Goal: Task Accomplishment & Management: Complete application form

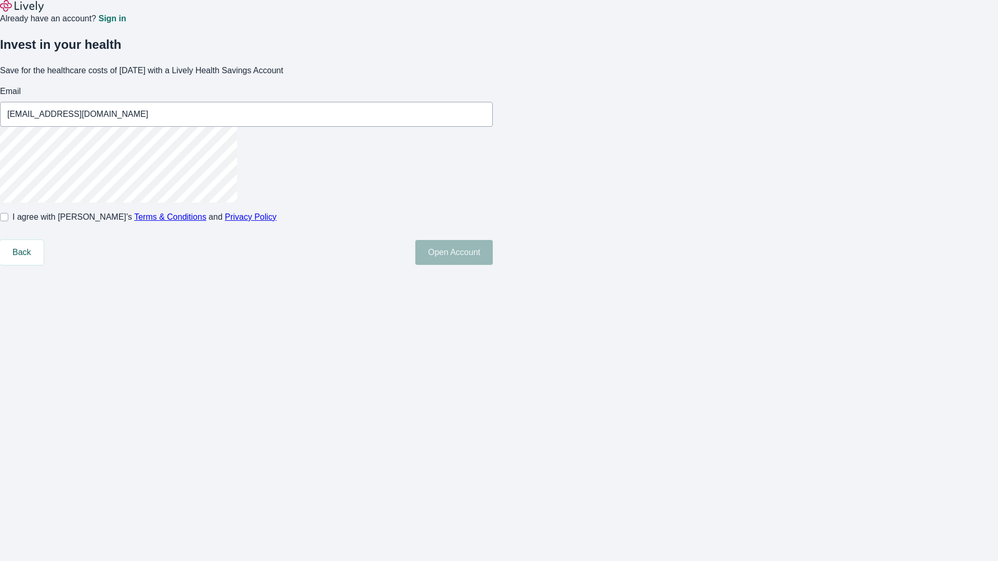
click at [8, 221] on input "I agree with Lively’s Terms & Conditions and Privacy Policy" at bounding box center [4, 217] width 8 height 8
checkbox input "true"
click at [493, 265] on button "Open Account" at bounding box center [453, 252] width 77 height 25
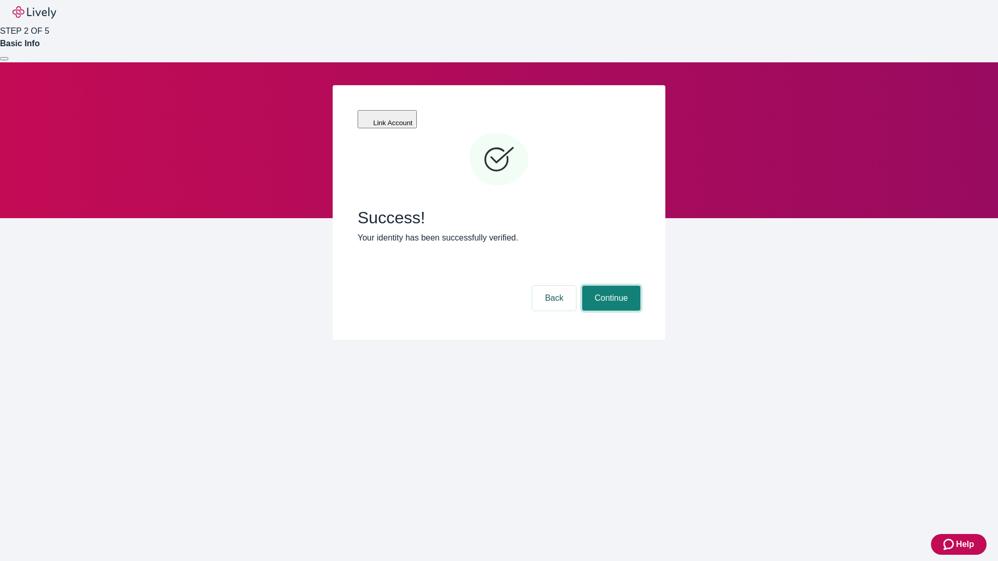
click at [610, 286] on button "Continue" at bounding box center [611, 298] width 58 height 25
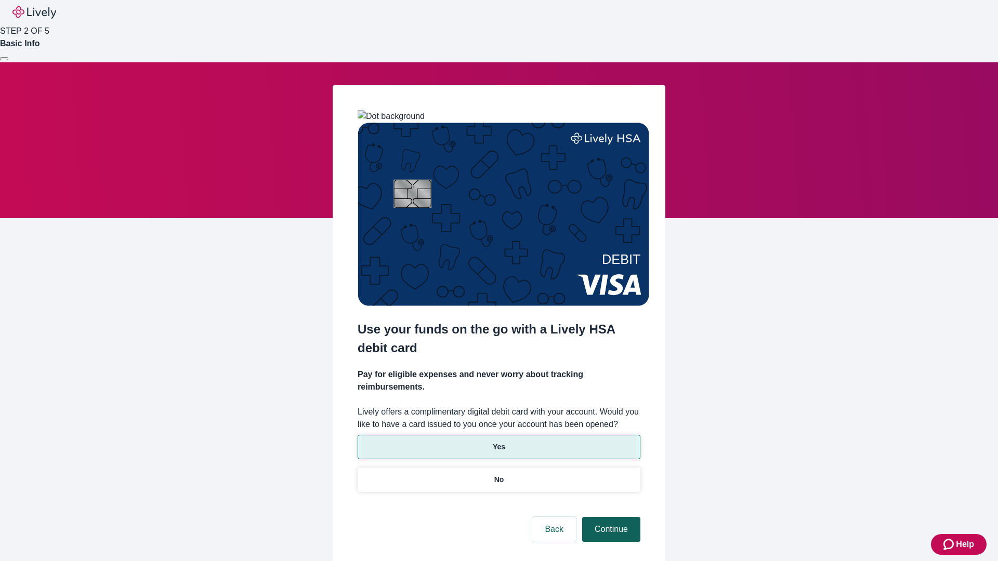
click at [499, 442] on p "Yes" at bounding box center [499, 447] width 12 height 11
click at [610, 517] on button "Continue" at bounding box center [611, 529] width 58 height 25
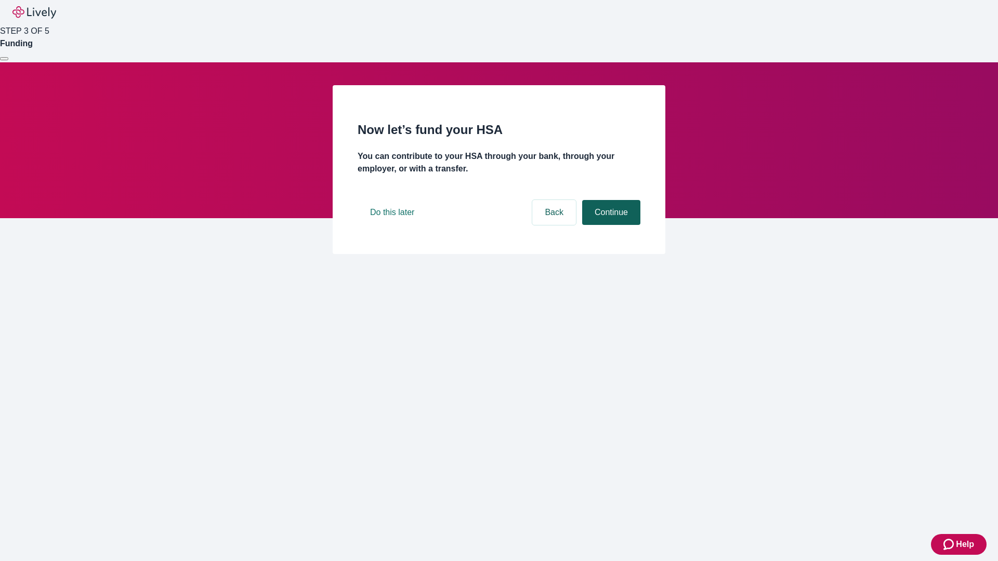
click at [610, 225] on button "Continue" at bounding box center [611, 212] width 58 height 25
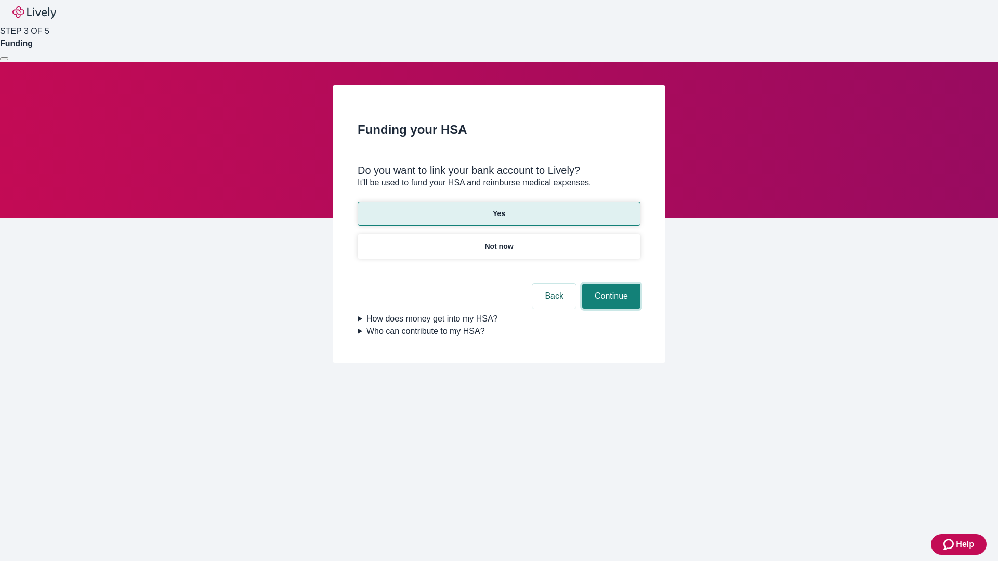
click at [610, 284] on button "Continue" at bounding box center [611, 296] width 58 height 25
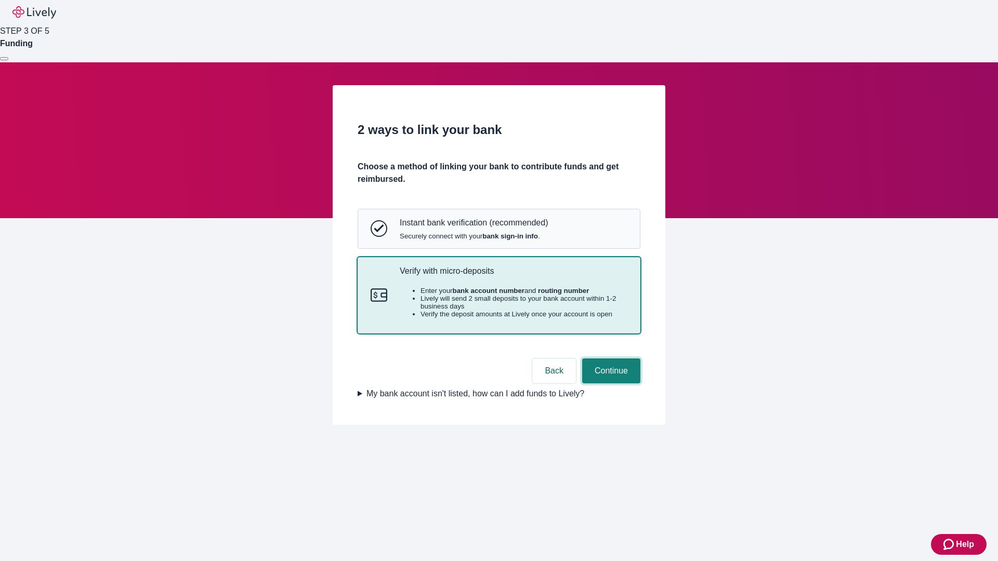
click at [610, 384] on button "Continue" at bounding box center [611, 371] width 58 height 25
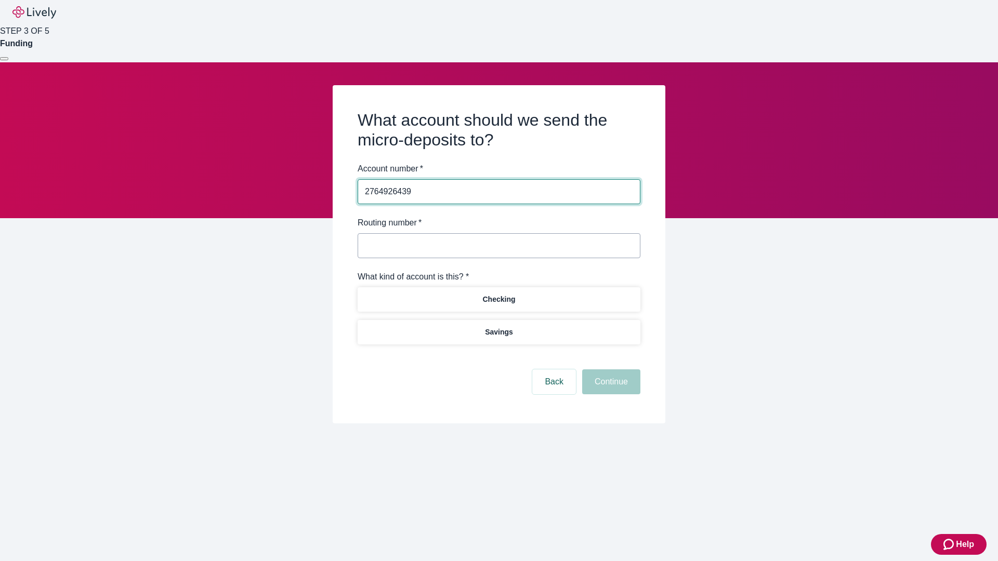
type input "2764926439"
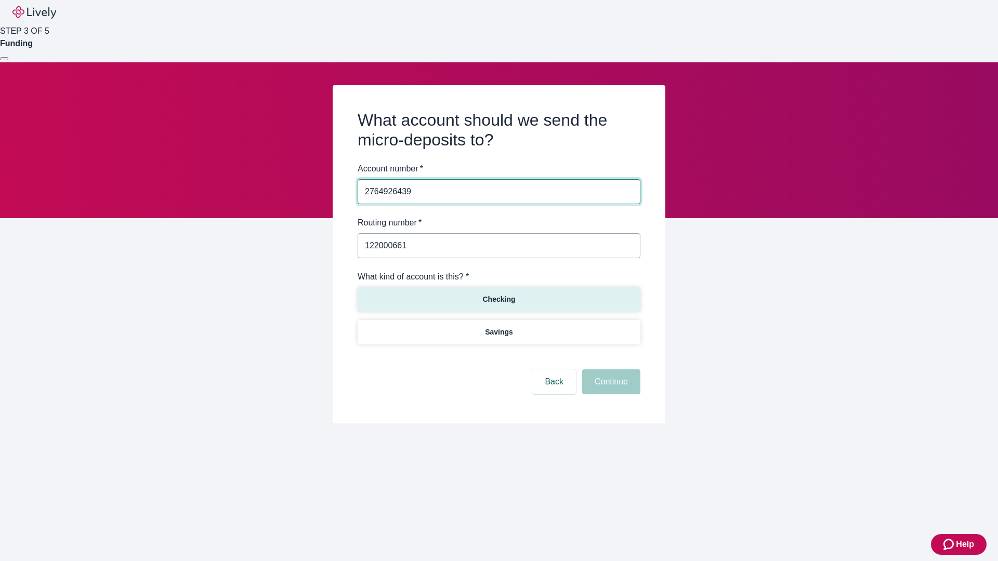
type input "122000661"
click at [499, 299] on p "Checking" at bounding box center [498, 299] width 33 height 11
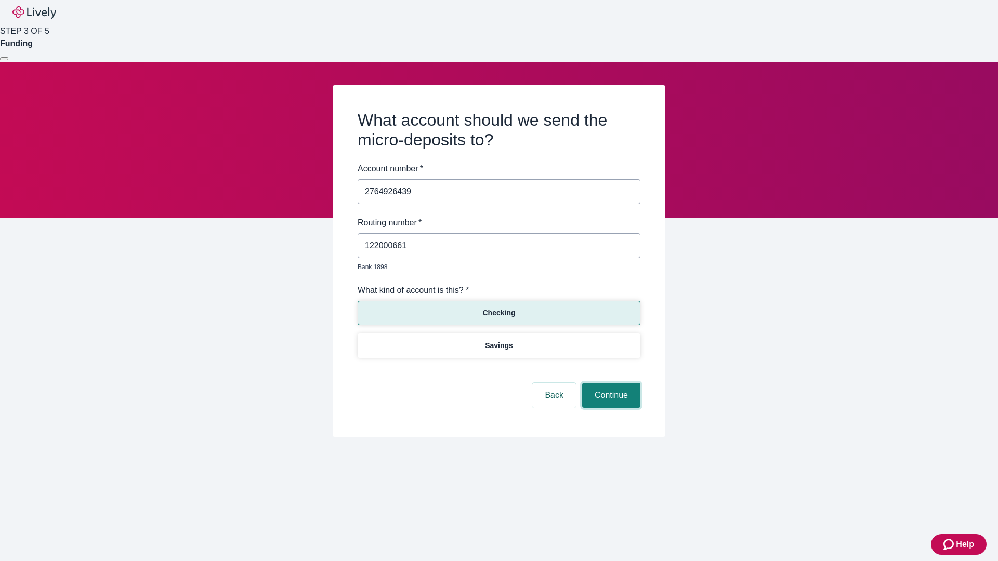
click at [610, 384] on button "Continue" at bounding box center [611, 395] width 58 height 25
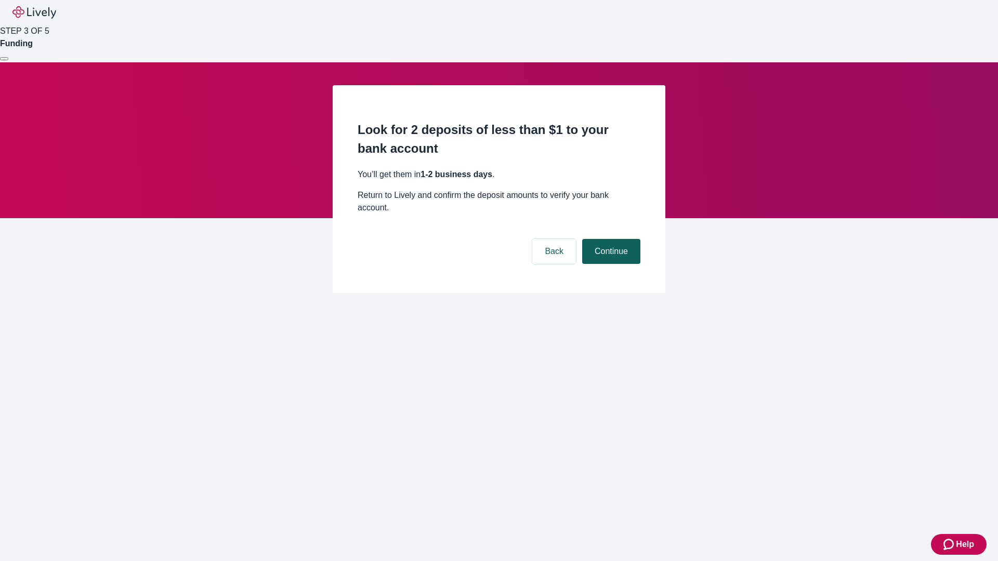
click at [610, 239] on button "Continue" at bounding box center [611, 251] width 58 height 25
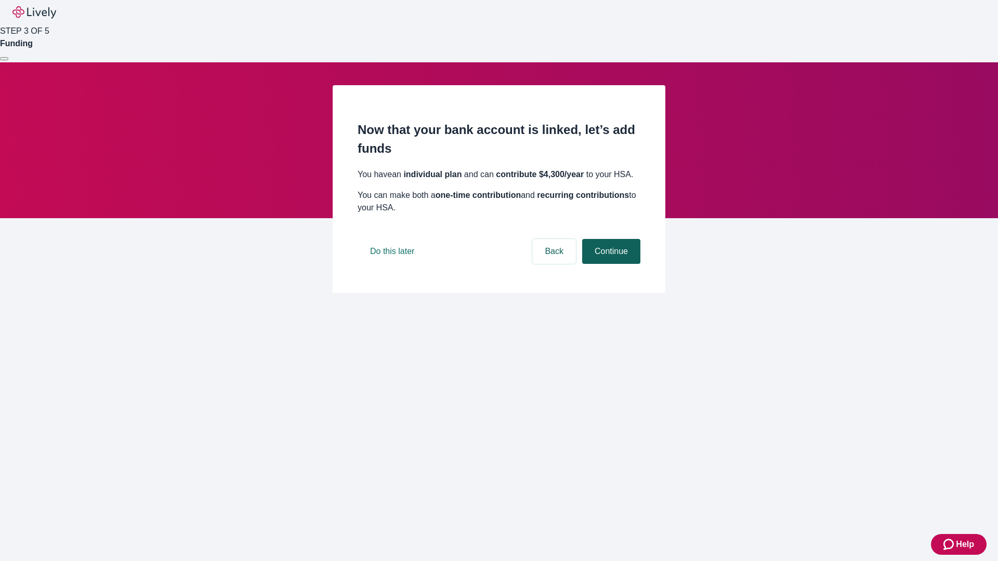
click at [610, 264] on button "Continue" at bounding box center [611, 251] width 58 height 25
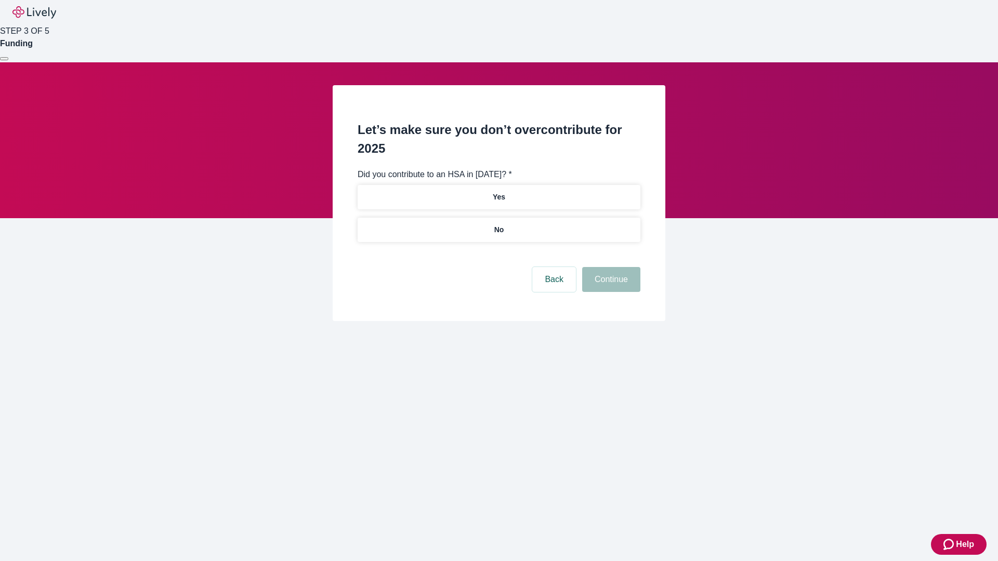
click at [499, 225] on p "No" at bounding box center [499, 230] width 10 height 11
click at [610, 267] on button "Continue" at bounding box center [611, 279] width 58 height 25
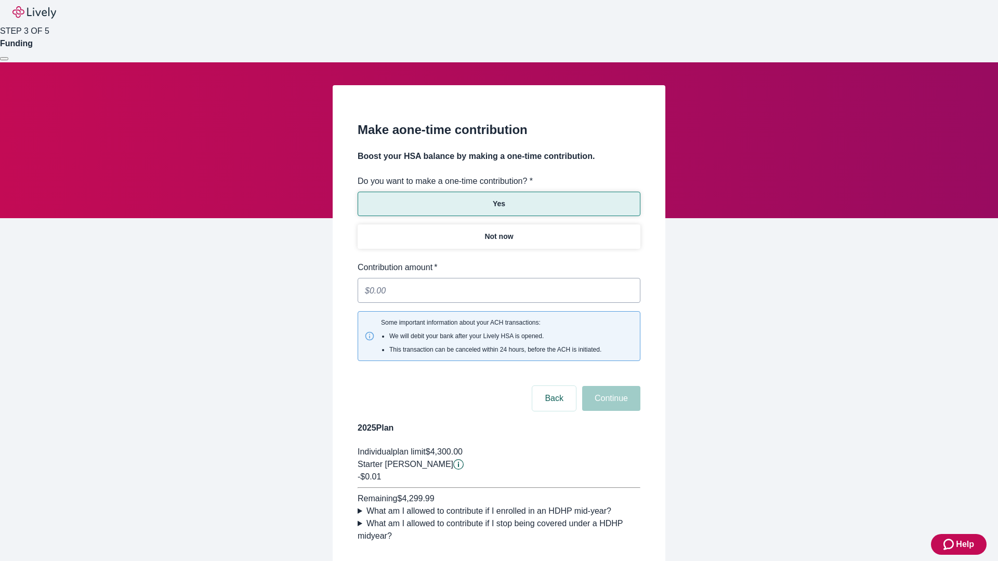
type input "0.01"
click at [610, 386] on button "Continue" at bounding box center [611, 398] width 58 height 25
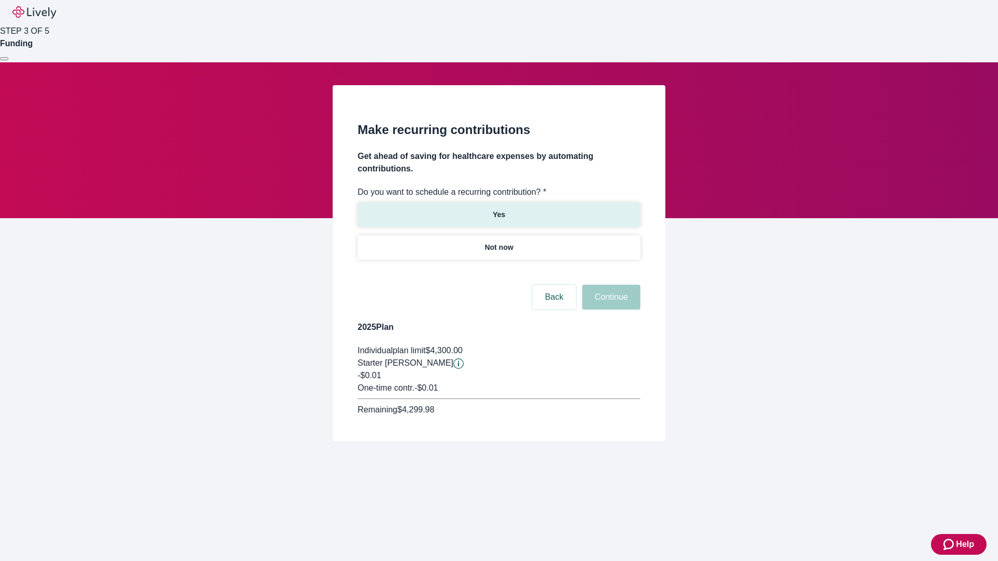
click at [499, 210] on p "Yes" at bounding box center [499, 215] width 12 height 11
click at [499, 272] on body "Help STEP 3 OF 5 Funding Make recurring contributions Get ahead of saving for h…" at bounding box center [499, 245] width 998 height 491
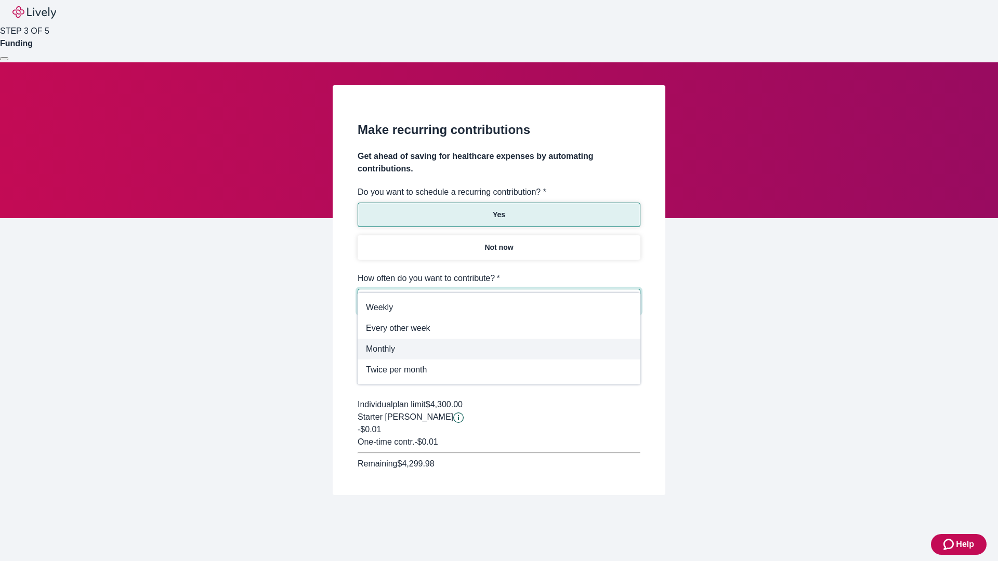
click at [499, 349] on span "Monthly" at bounding box center [499, 349] width 266 height 12
type input "Monthly"
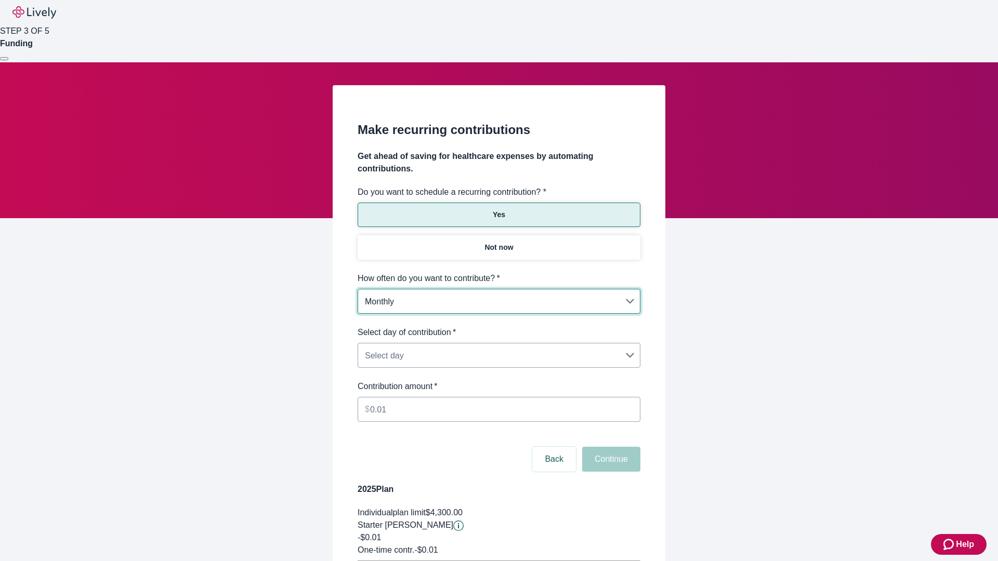
click at [499, 326] on body "Help STEP 3 OF 5 Funding Make recurring contributions Get ahead of saving for h…" at bounding box center [499, 326] width 998 height 653
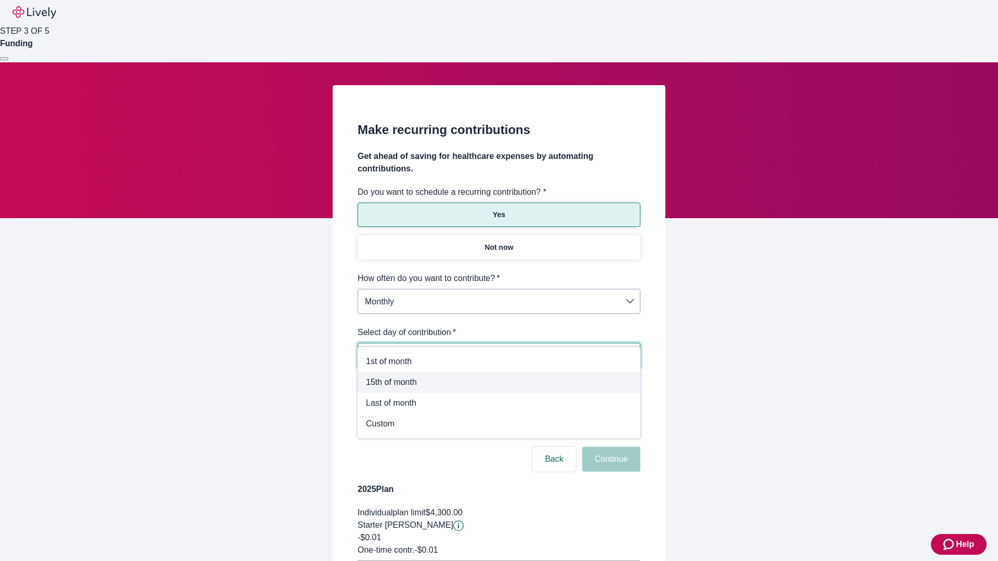
click at [499, 383] on span "15th of month" at bounding box center [499, 382] width 266 height 12
type input "Monthly15th"
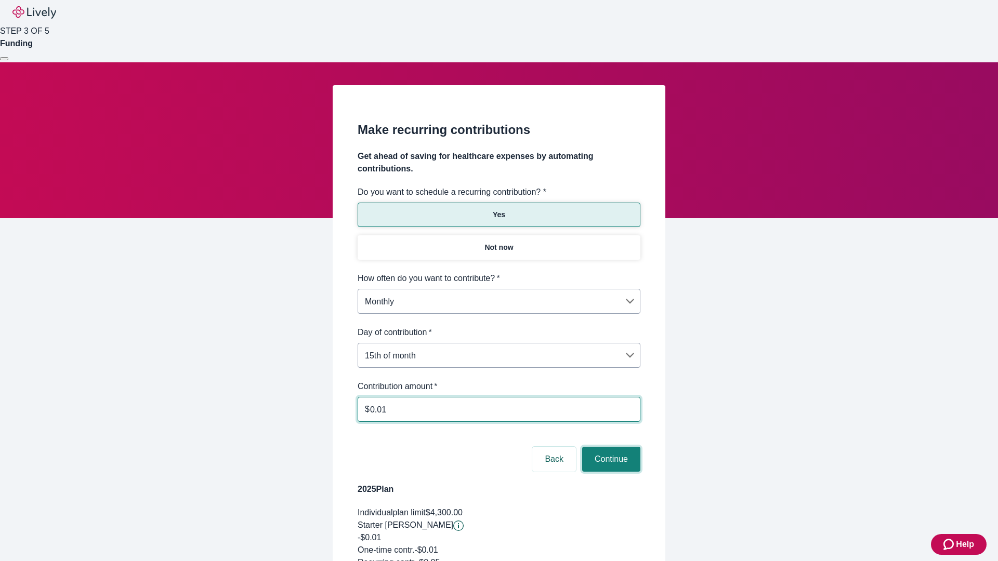
click at [610, 447] on button "Continue" at bounding box center [611, 459] width 58 height 25
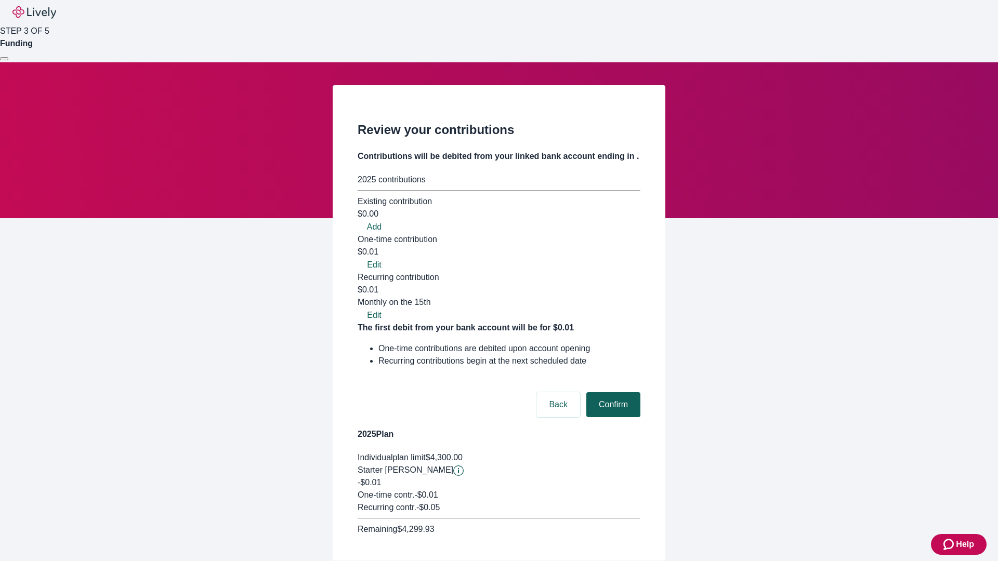
click at [612, 393] on button "Confirm" at bounding box center [613, 405] width 54 height 25
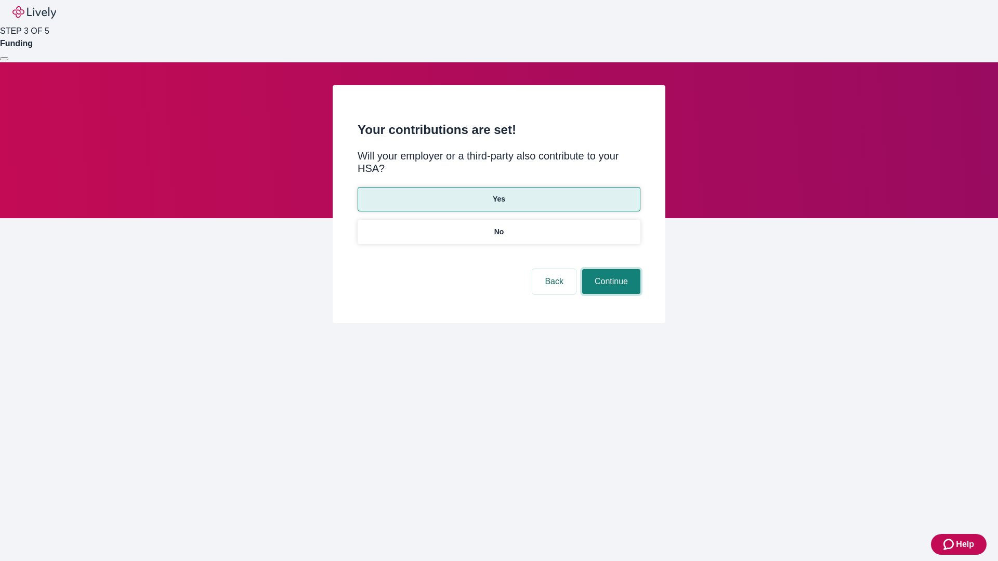
click at [610, 269] on button "Continue" at bounding box center [611, 281] width 58 height 25
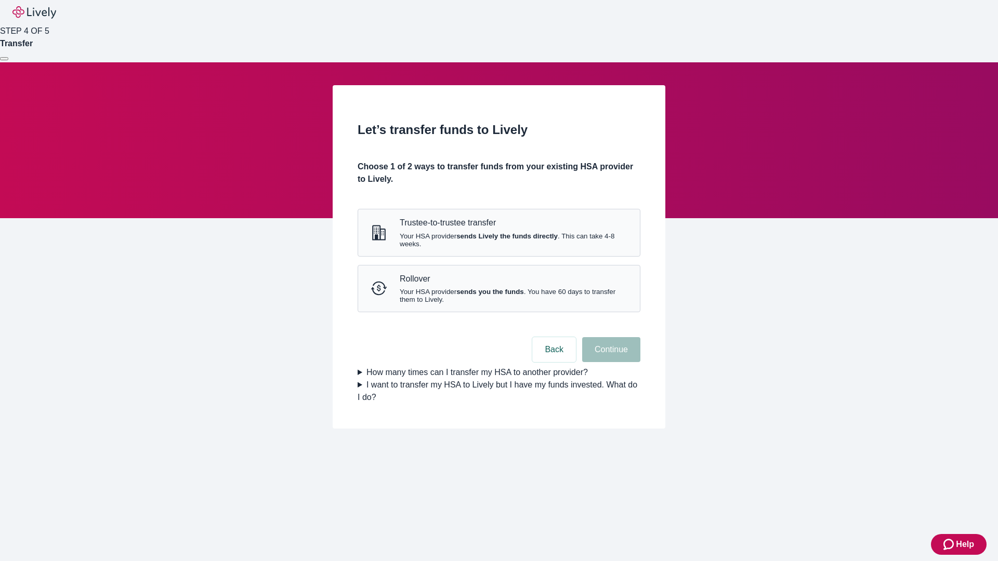
click at [499, 240] on strong "sends Lively the funds directly" at bounding box center [506, 236] width 101 height 8
click at [610, 362] on button "Continue" at bounding box center [611, 349] width 58 height 25
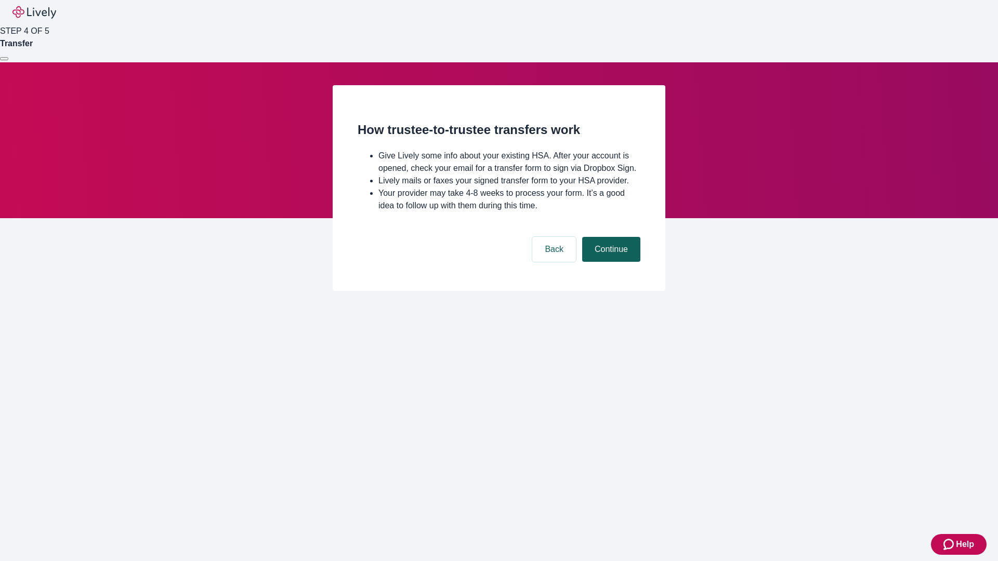
click at [610, 262] on button "Continue" at bounding box center [611, 249] width 58 height 25
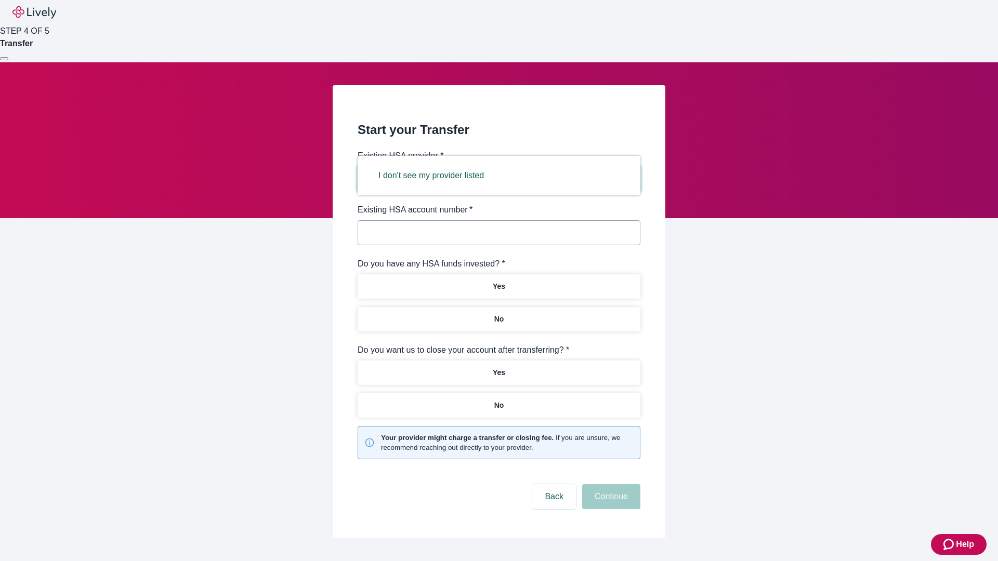
click at [435, 176] on button "I don't see my provider listed" at bounding box center [431, 175] width 130 height 25
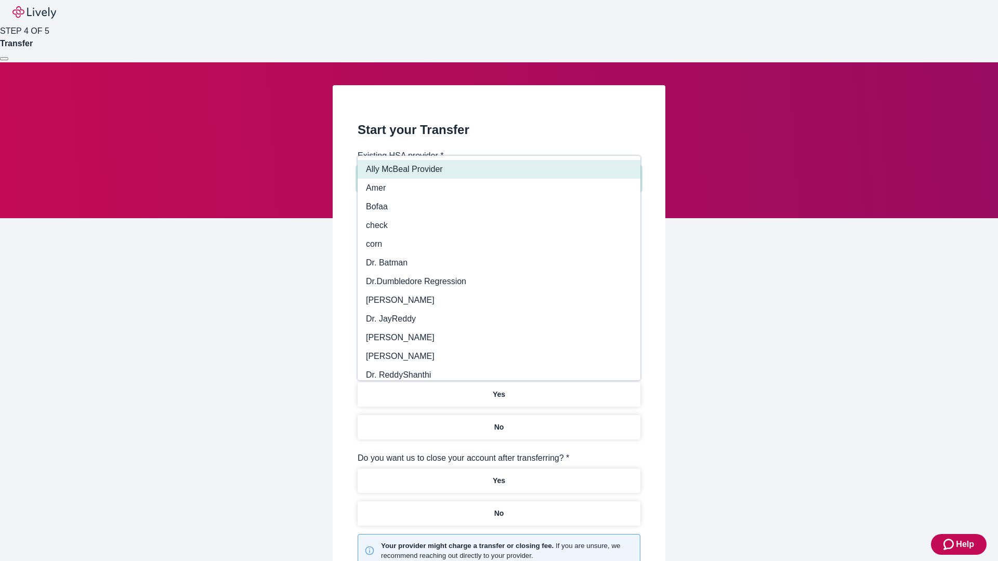
type input "Other"
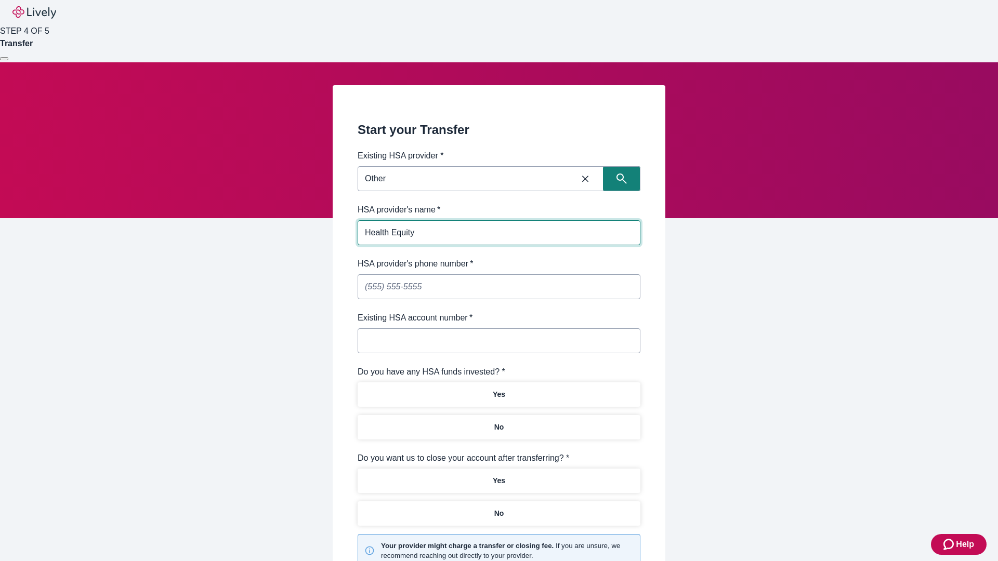
type input "Health Equity"
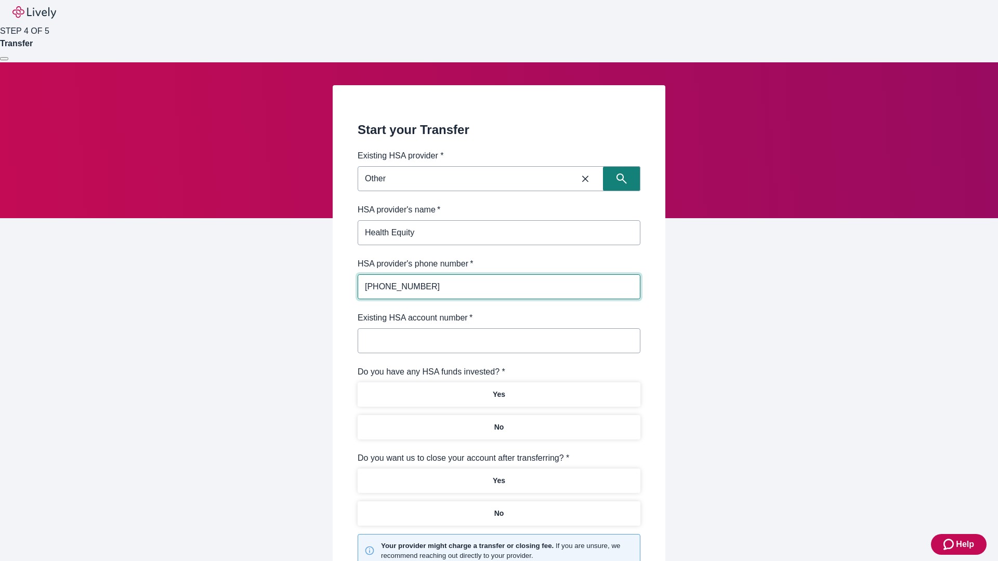
type input "[PHONE_NUMBER]"
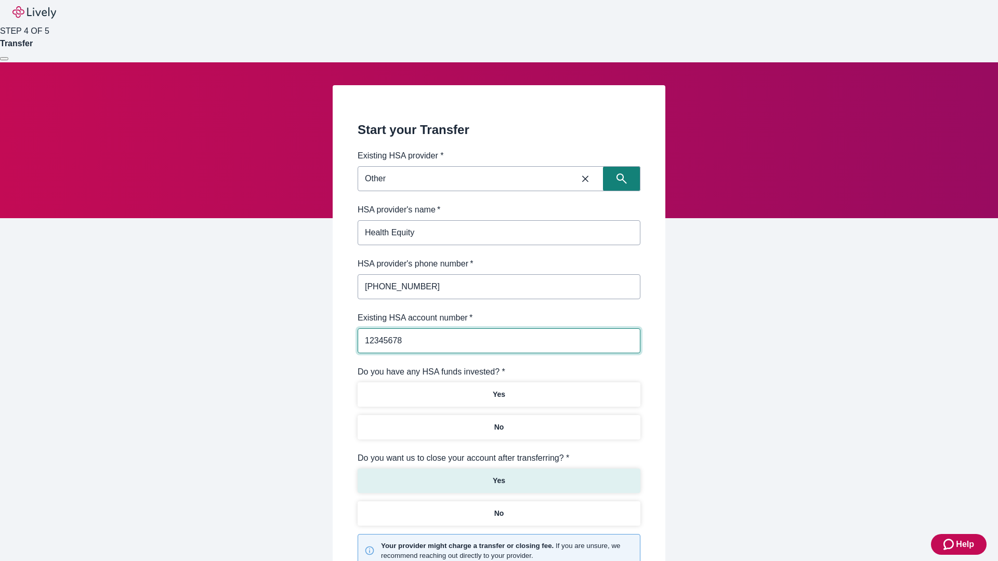
type input "12345678"
click at [499, 422] on p "No" at bounding box center [499, 427] width 10 height 11
click at [499, 476] on p "Yes" at bounding box center [499, 481] width 12 height 11
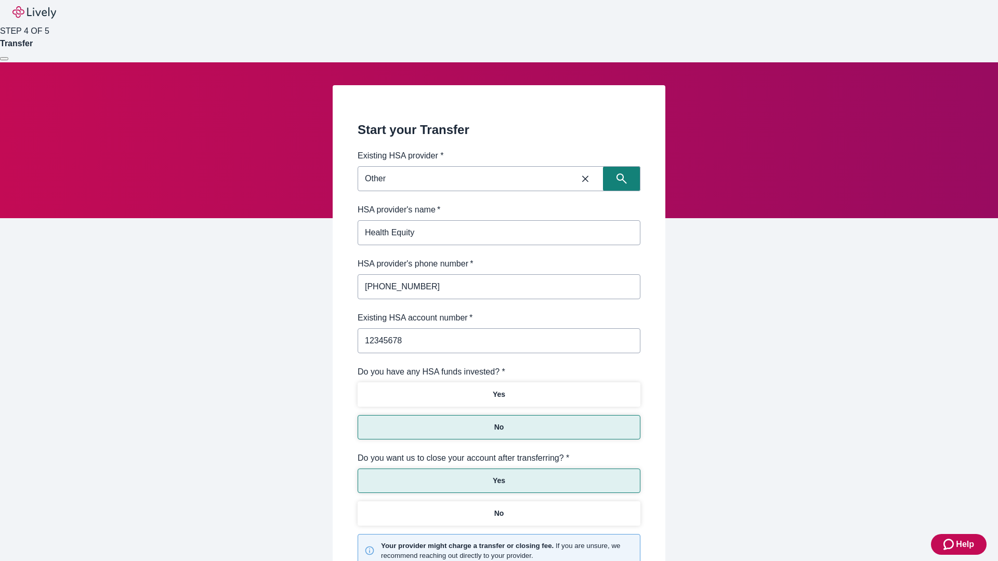
scroll to position [108, 0]
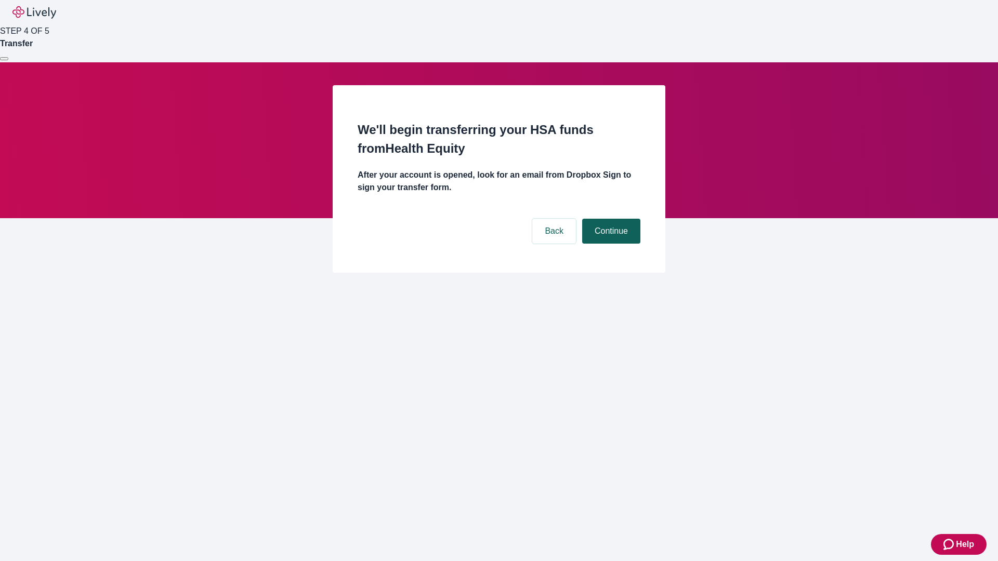
click at [610, 219] on button "Continue" at bounding box center [611, 231] width 58 height 25
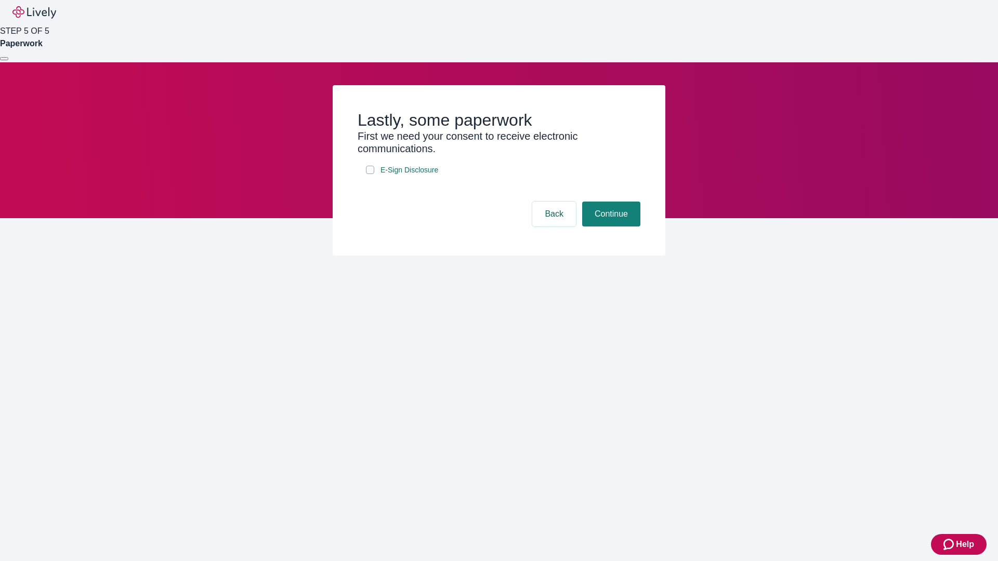
click at [370, 174] on input "E-Sign Disclosure" at bounding box center [370, 170] width 8 height 8
checkbox input "true"
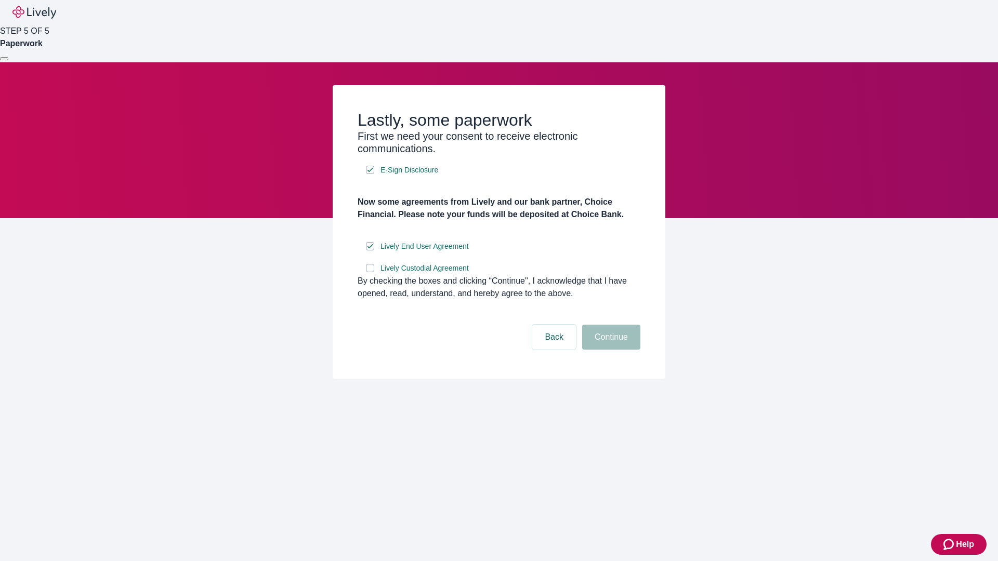
click at [370, 272] on input "Lively Custodial Agreement" at bounding box center [370, 268] width 8 height 8
checkbox input "true"
click at [610, 350] on button "Continue" at bounding box center [611, 337] width 58 height 25
